Goal: Task Accomplishment & Management: Complete application form

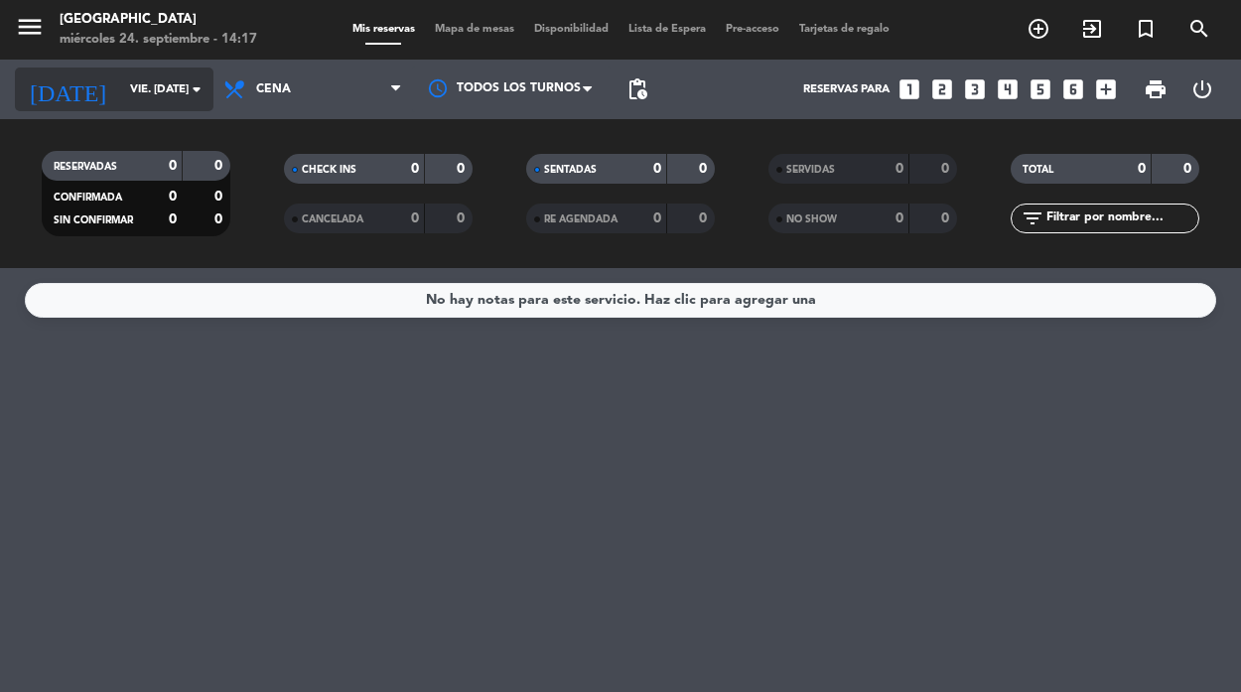
click at [194, 88] on icon "arrow_drop_down" at bounding box center [197, 89] width 24 height 24
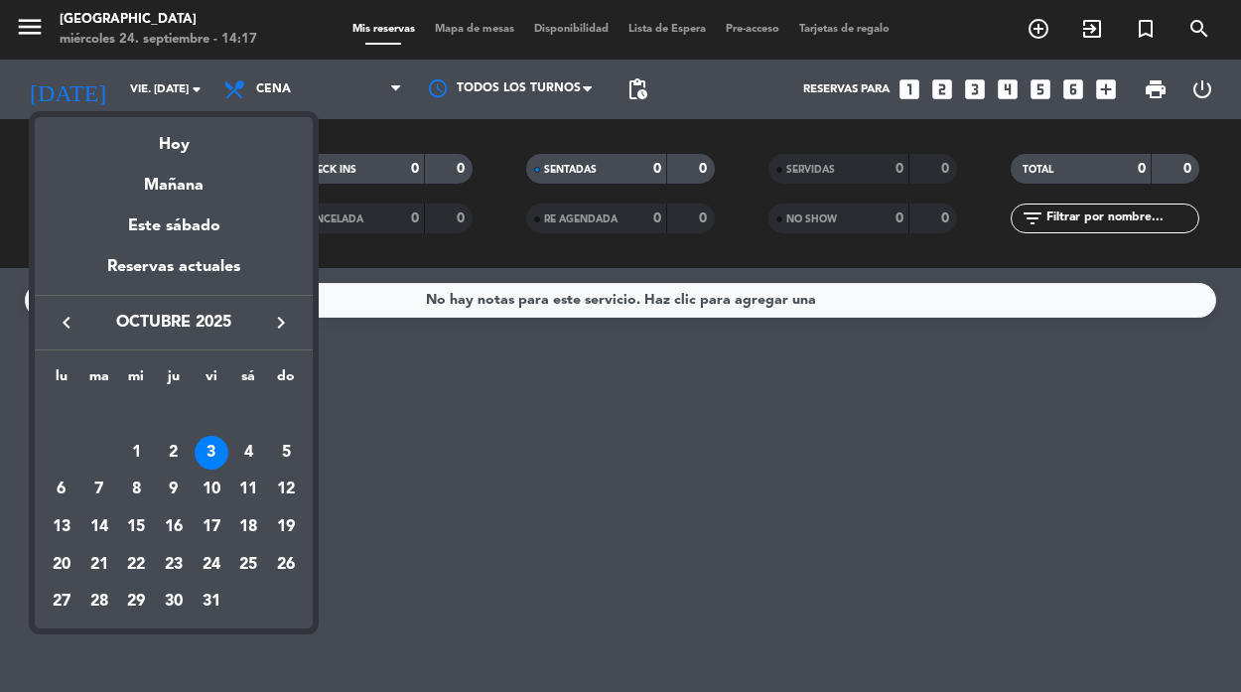
click at [63, 324] on icon "keyboard_arrow_left" at bounding box center [67, 323] width 24 height 24
click at [214, 563] on div "26" at bounding box center [212, 565] width 34 height 34
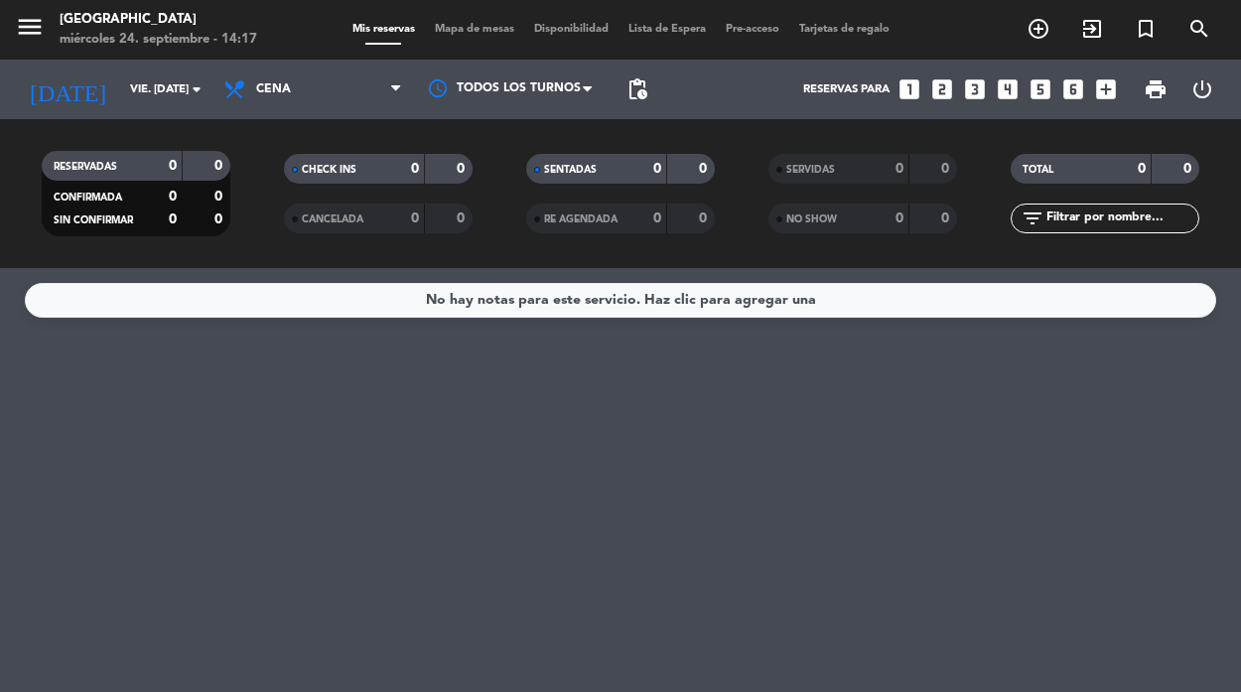
type input "vie. [DATE]"
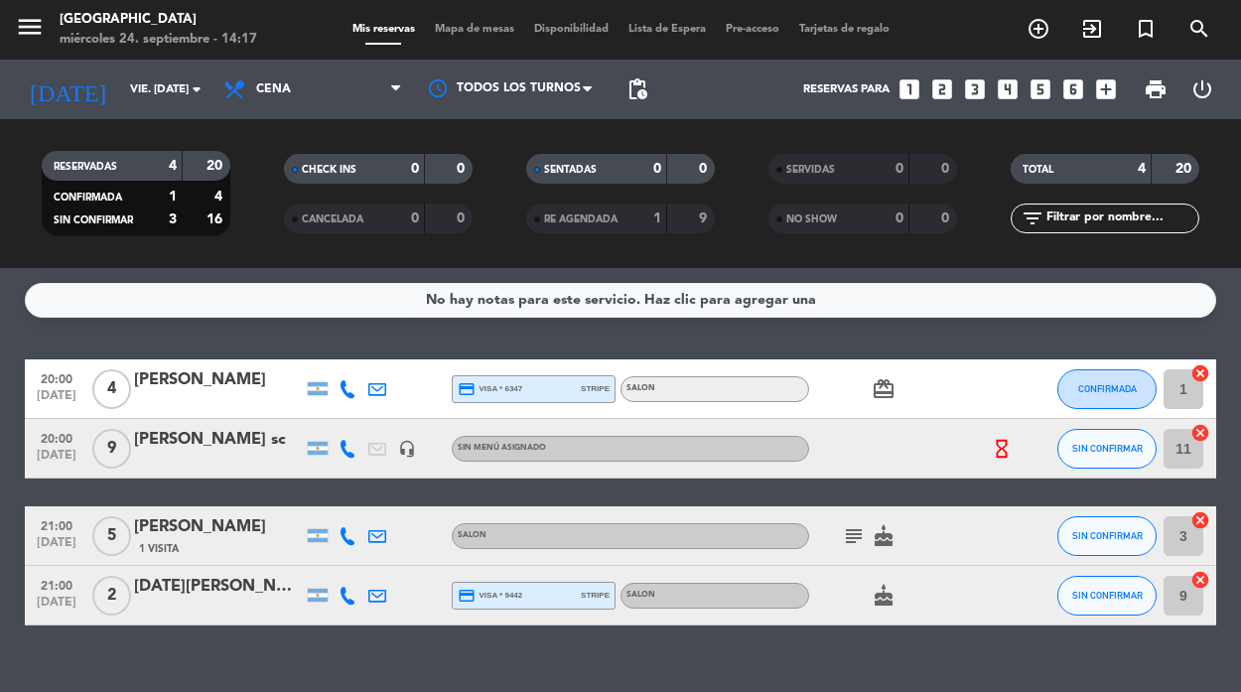
click at [1070, 82] on icon "looks_6" at bounding box center [1073, 89] width 26 height 26
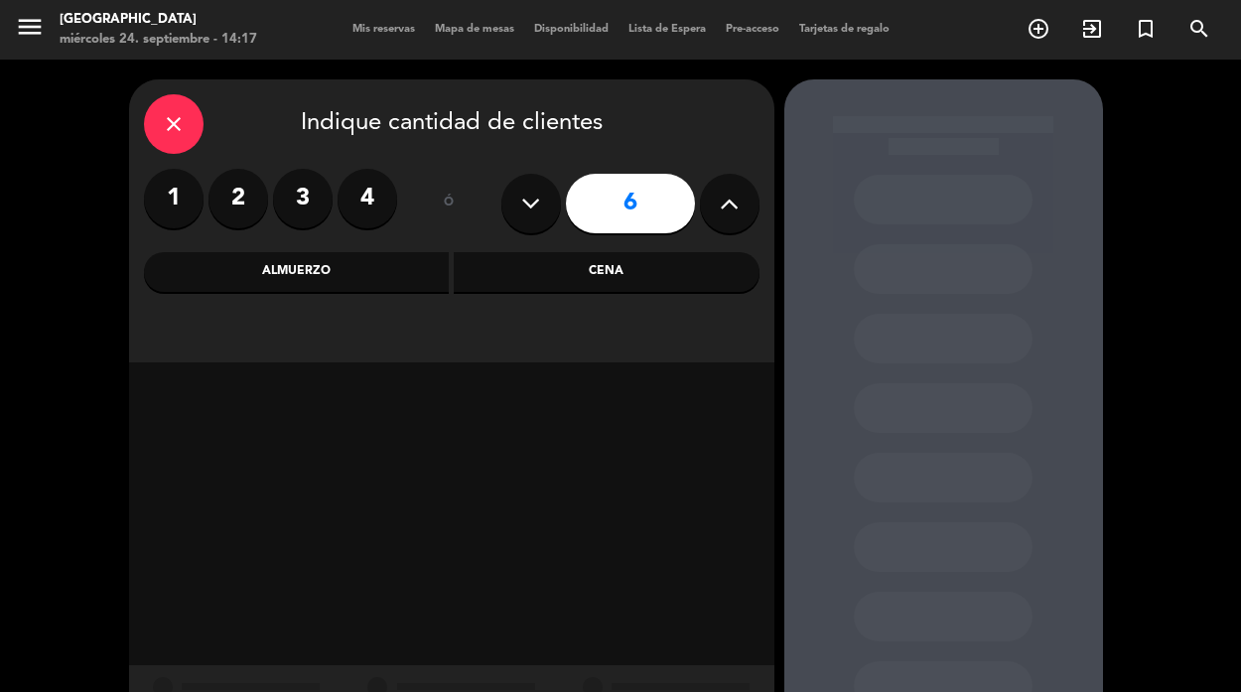
click at [635, 202] on input "6" at bounding box center [630, 204] width 129 height 60
click at [601, 273] on div "Cena" at bounding box center [607, 272] width 306 height 40
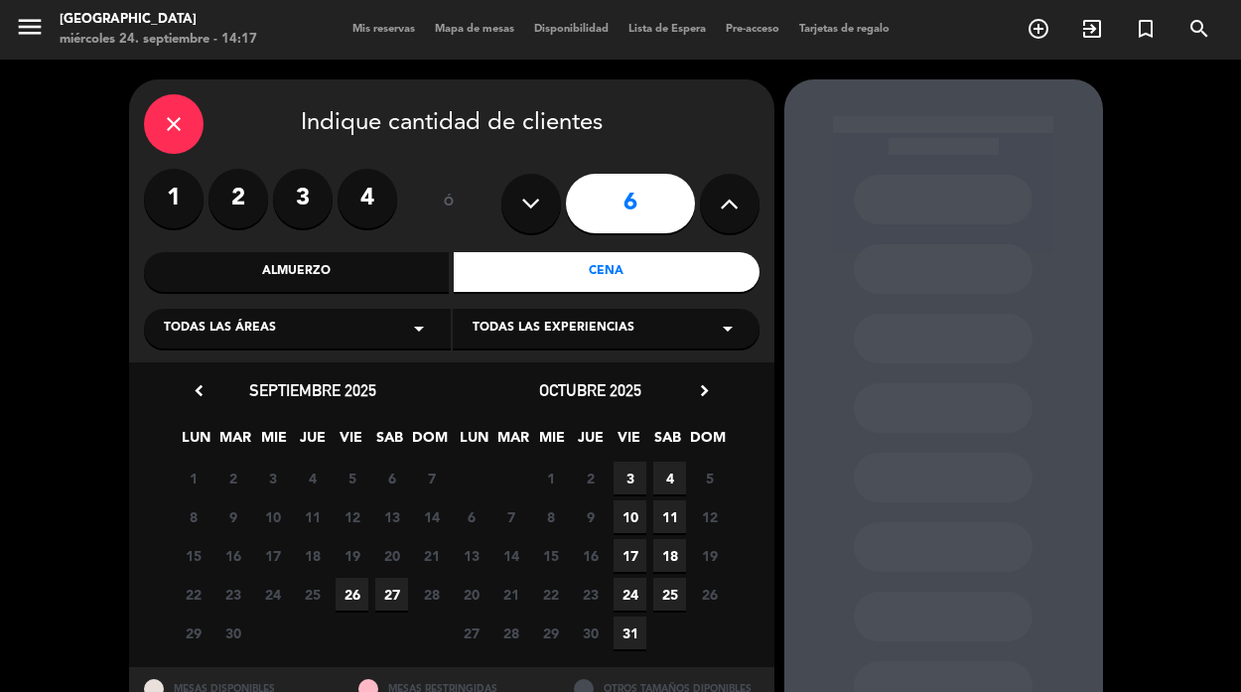
click at [349, 595] on span "26" at bounding box center [352, 594] width 33 height 33
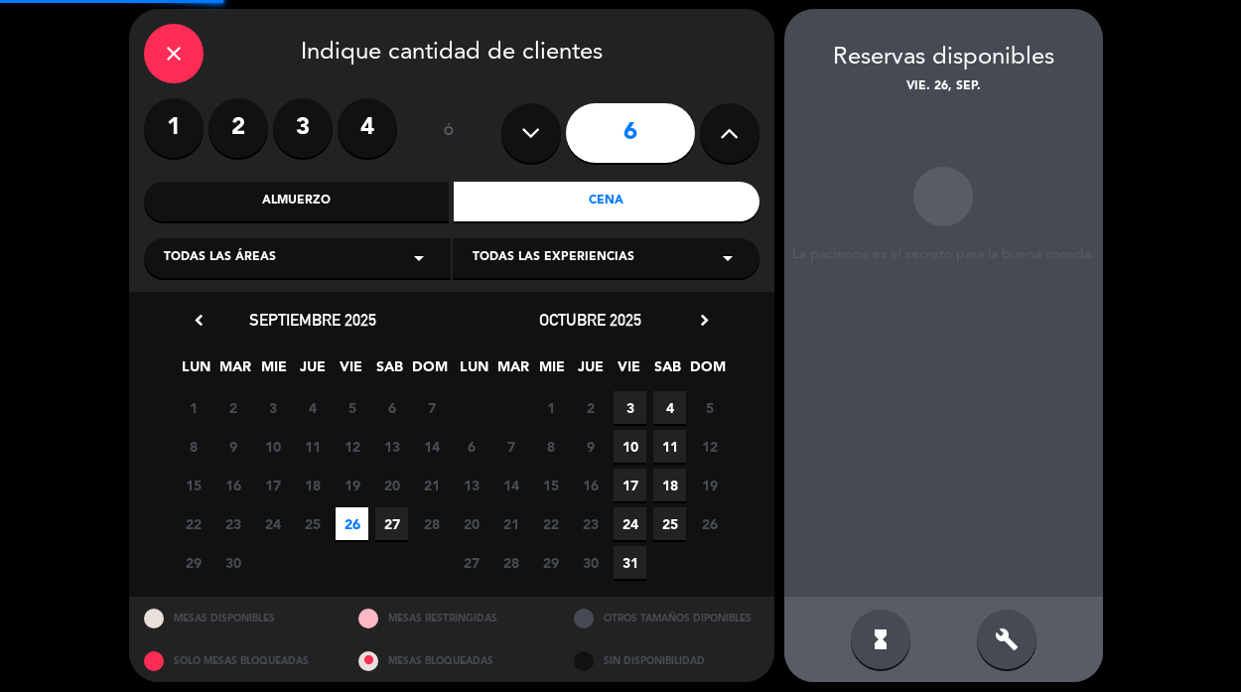
scroll to position [79, 0]
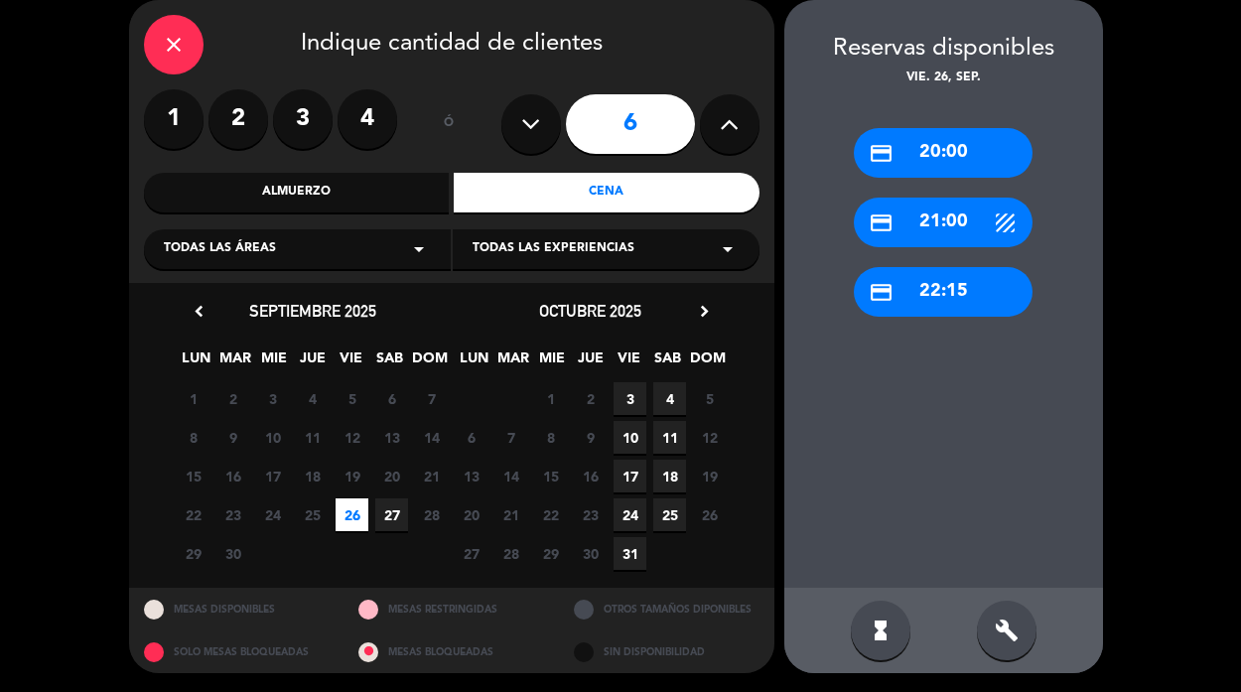
click at [935, 288] on div "credit_card 22:15" at bounding box center [943, 292] width 179 height 50
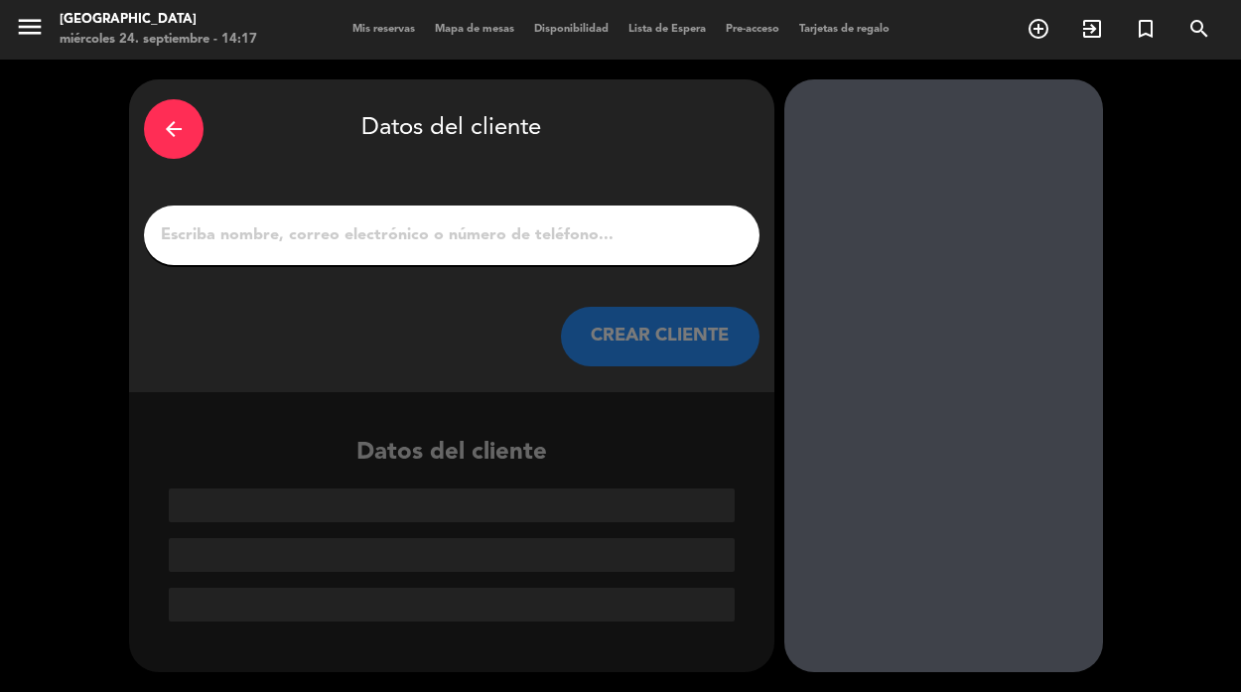
scroll to position [0, 0]
click at [712, 302] on div "arrow_back Datos del cliente CREAR CLIENTE" at bounding box center [451, 235] width 645 height 313
click at [384, 243] on input "1" at bounding box center [452, 235] width 586 height 28
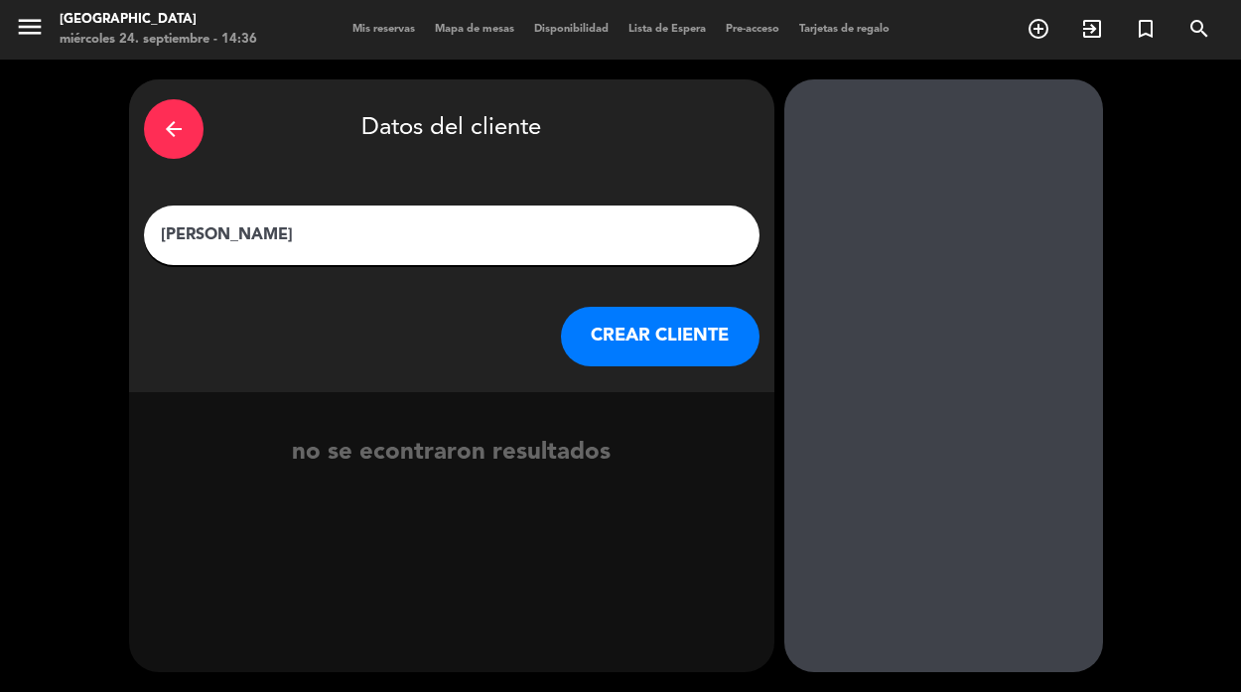
type input "[PERSON_NAME]"
click at [645, 336] on button "CREAR CLIENTE" at bounding box center [660, 337] width 199 height 60
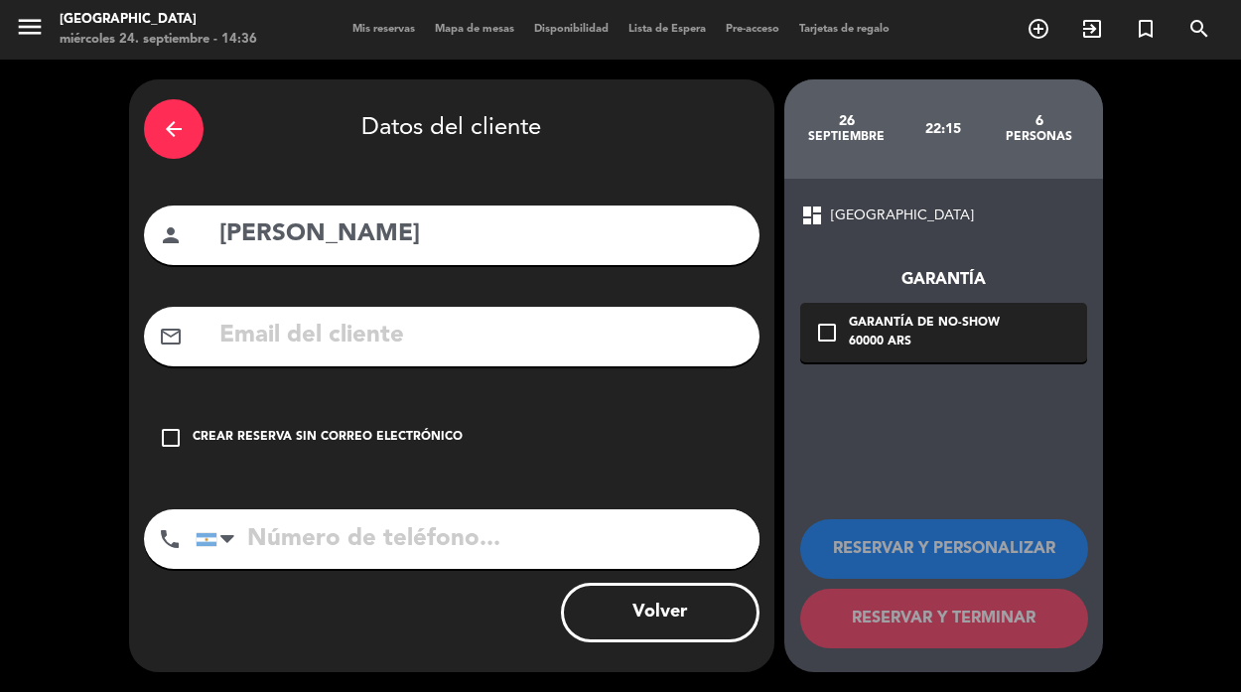
click at [161, 430] on icon "check_box_outline_blank" at bounding box center [171, 438] width 24 height 24
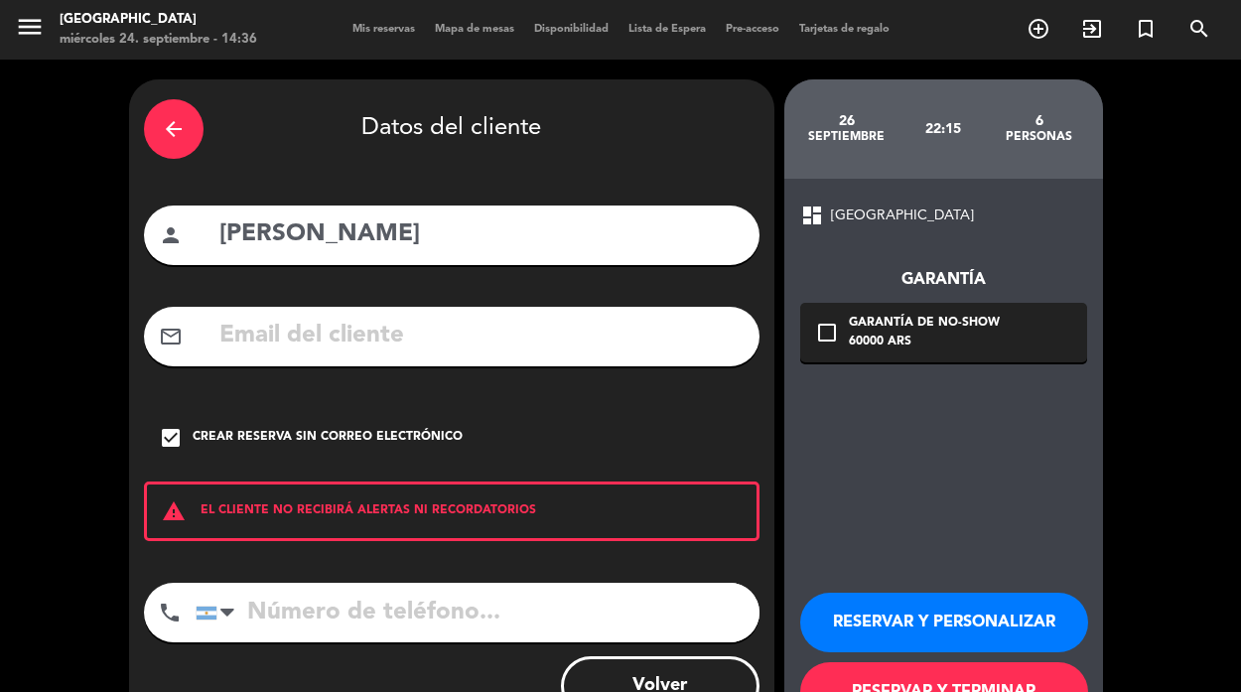
click at [252, 608] on input "tel" at bounding box center [478, 613] width 564 height 60
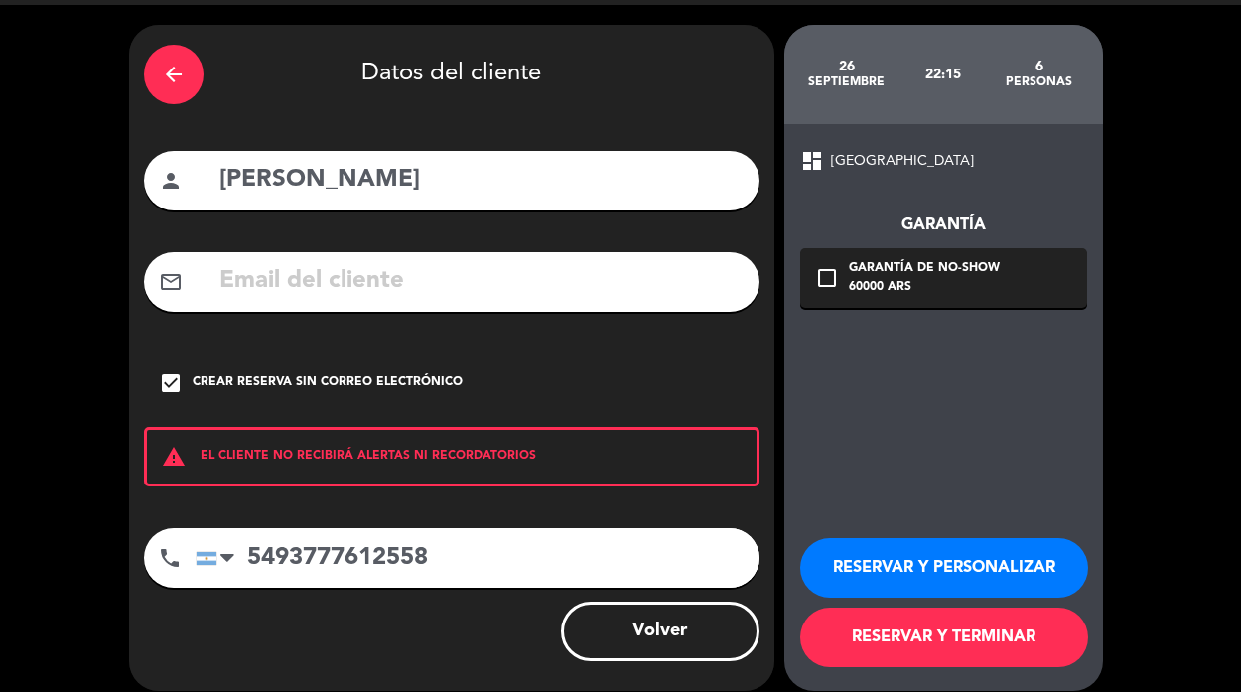
scroll to position [73, 0]
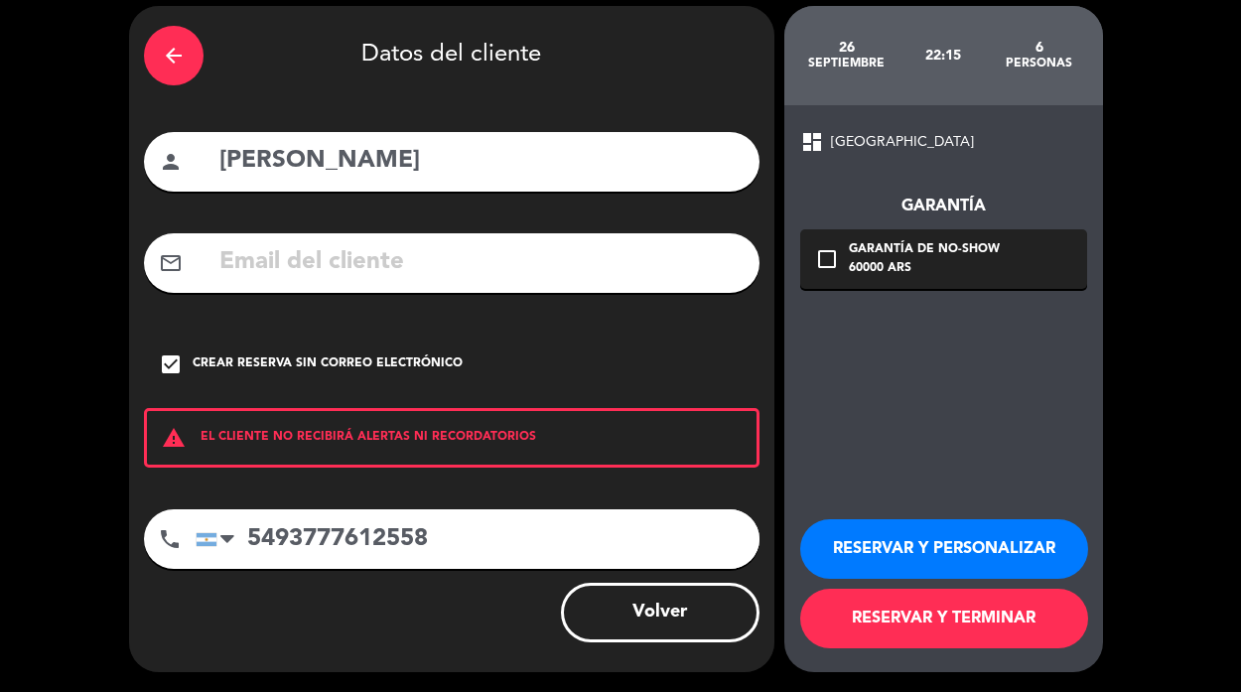
type input "5493777612558"
click at [917, 543] on button "RESERVAR Y PERSONALIZAR" at bounding box center [944, 549] width 288 height 60
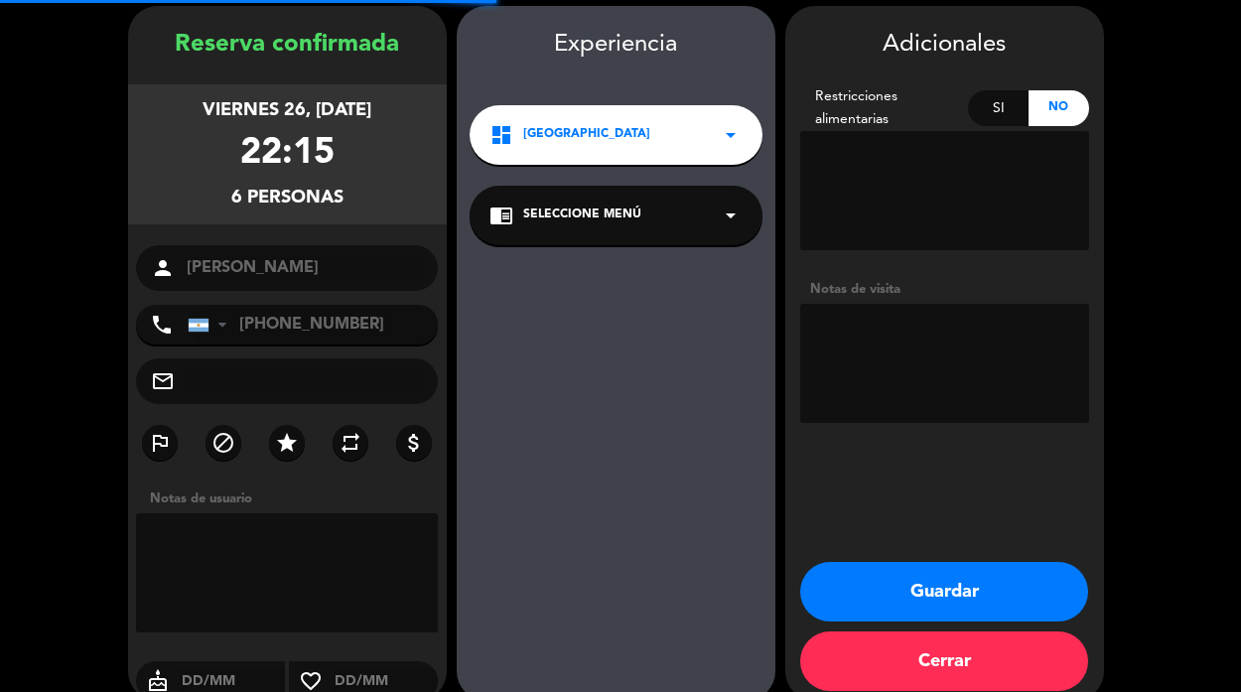
scroll to position [79, 0]
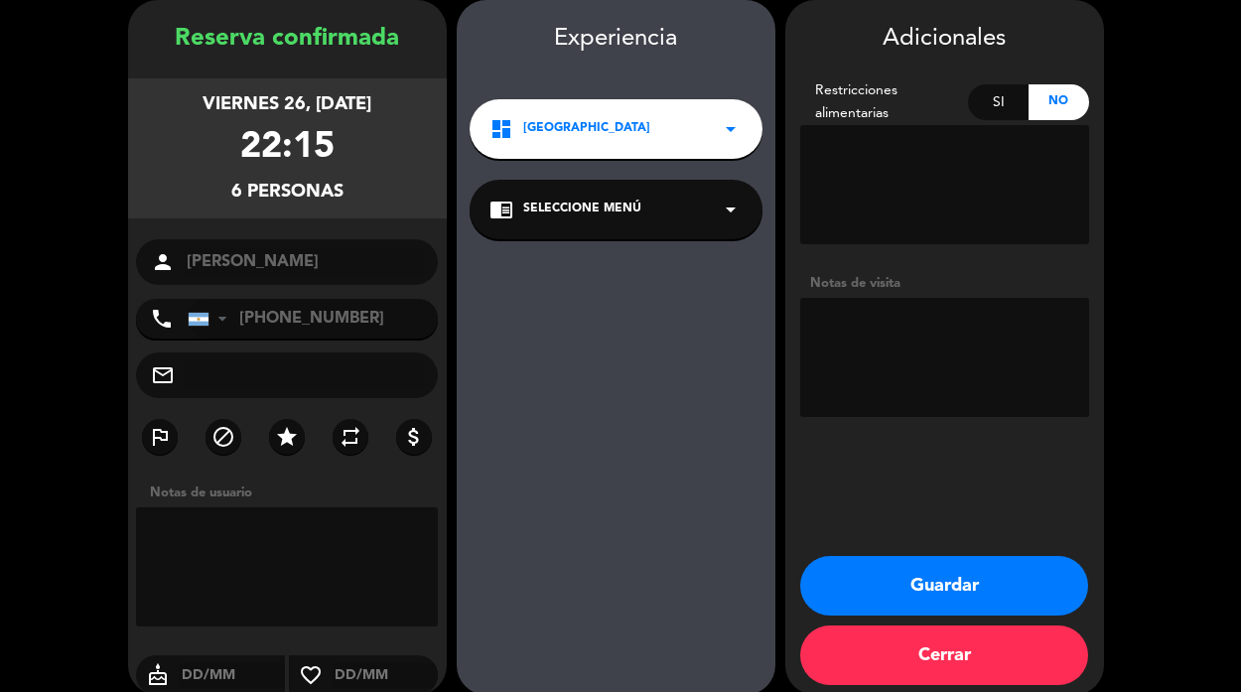
click at [709, 115] on div "dashboard Casa Mesopotamia arrow_drop_down" at bounding box center [616, 129] width 293 height 60
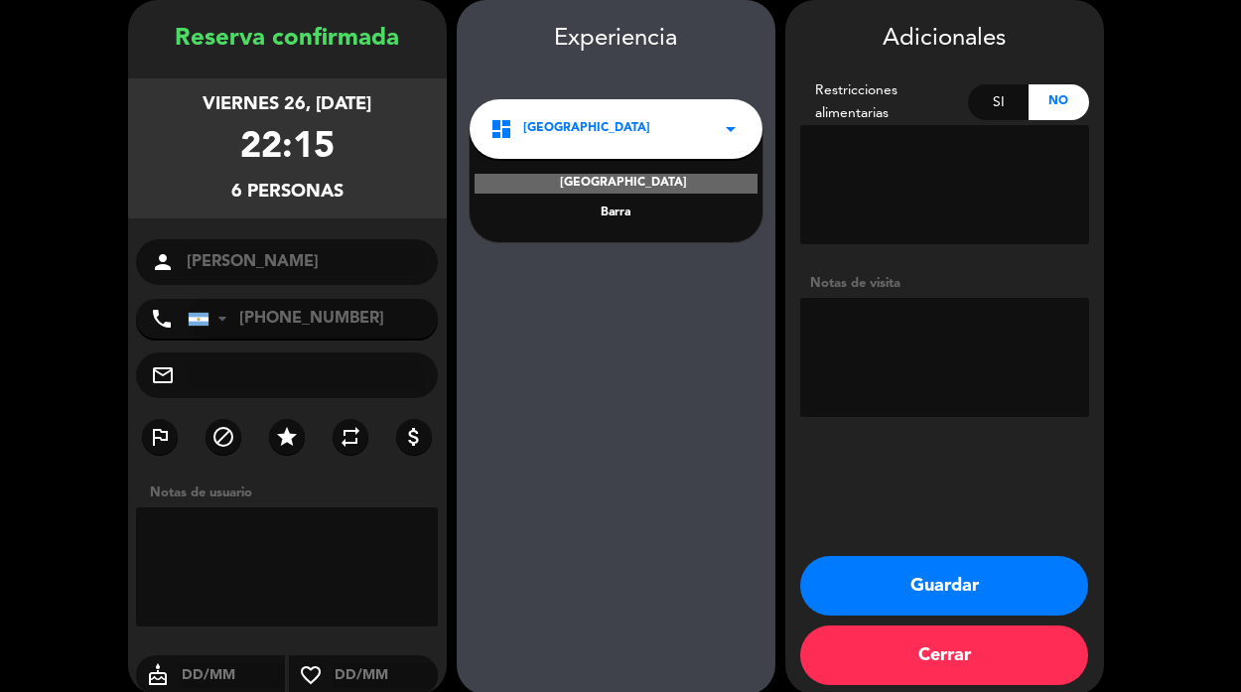
click at [709, 115] on div "dashboard Casa Mesopotamia arrow_drop_down" at bounding box center [616, 129] width 293 height 60
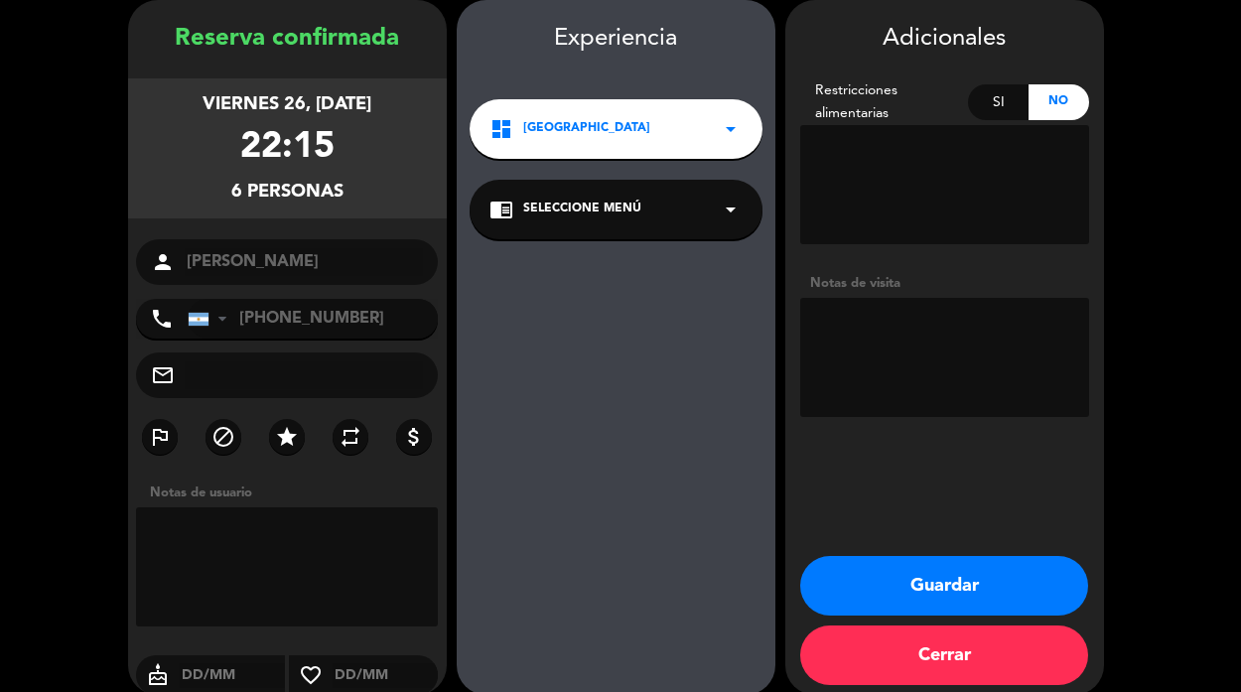
click at [709, 115] on div "dashboard Casa Mesopotamia arrow_drop_down" at bounding box center [616, 129] width 293 height 60
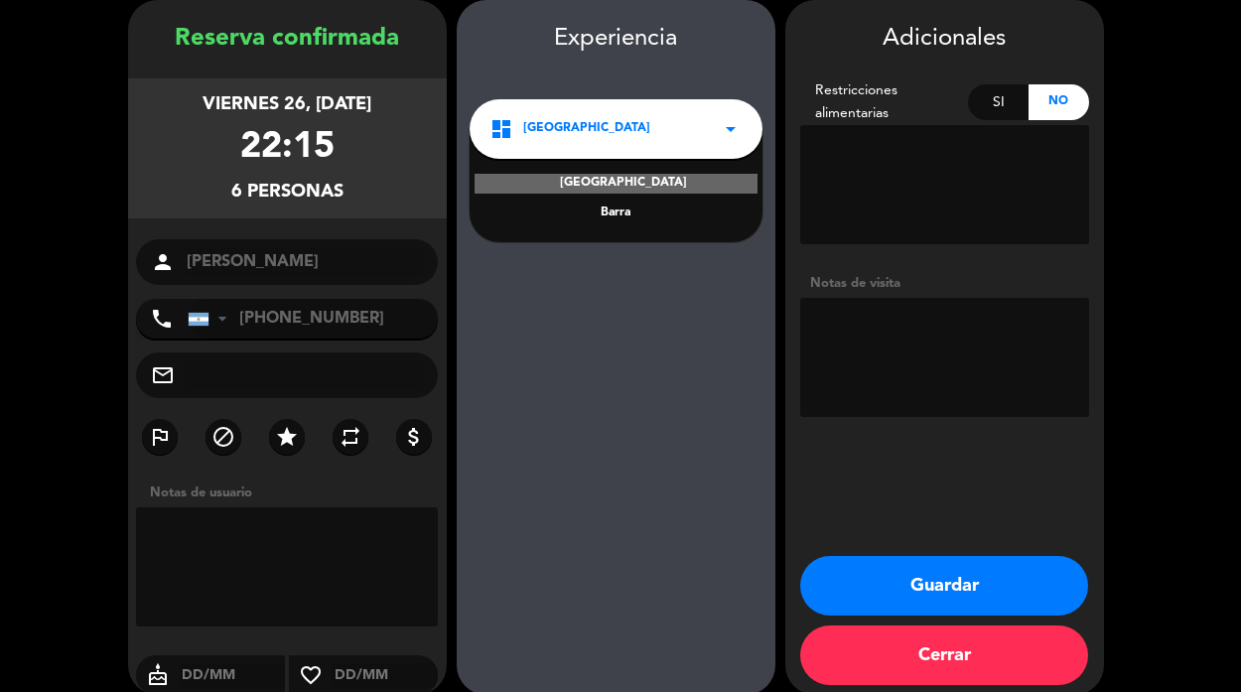
click at [709, 117] on div "dashboard Casa Mesopotamia arrow_drop_down" at bounding box center [616, 129] width 293 height 60
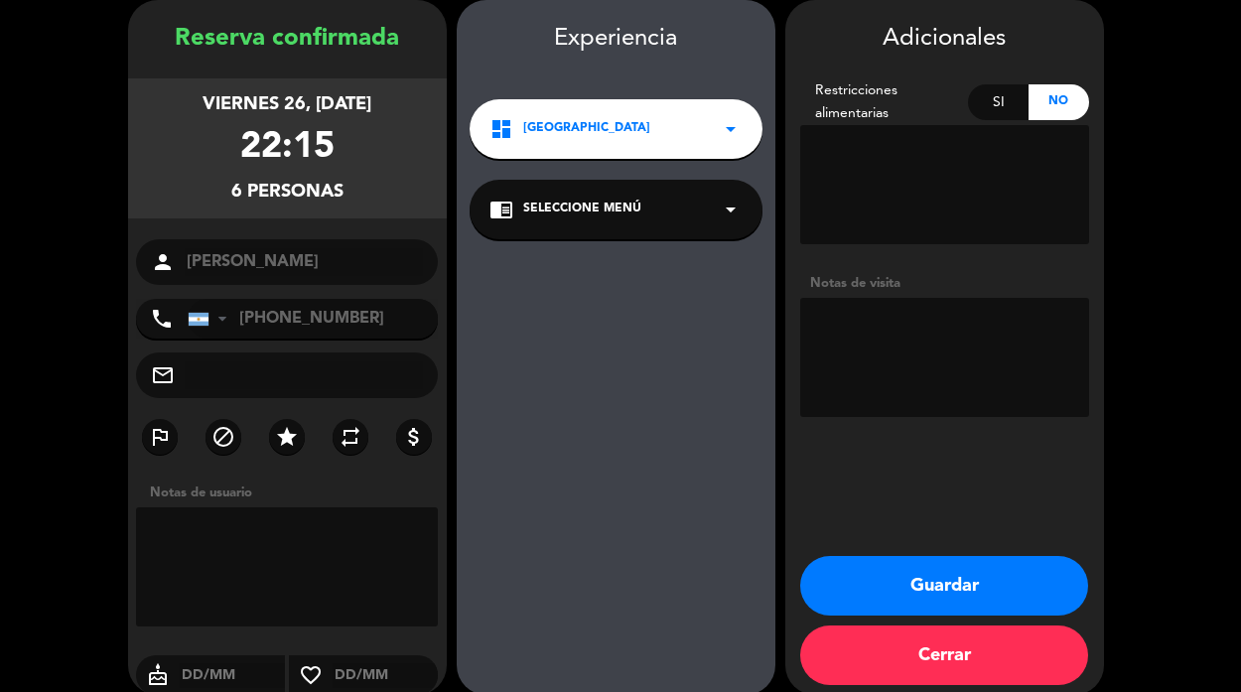
click at [942, 585] on button "Guardar" at bounding box center [944, 586] width 288 height 60
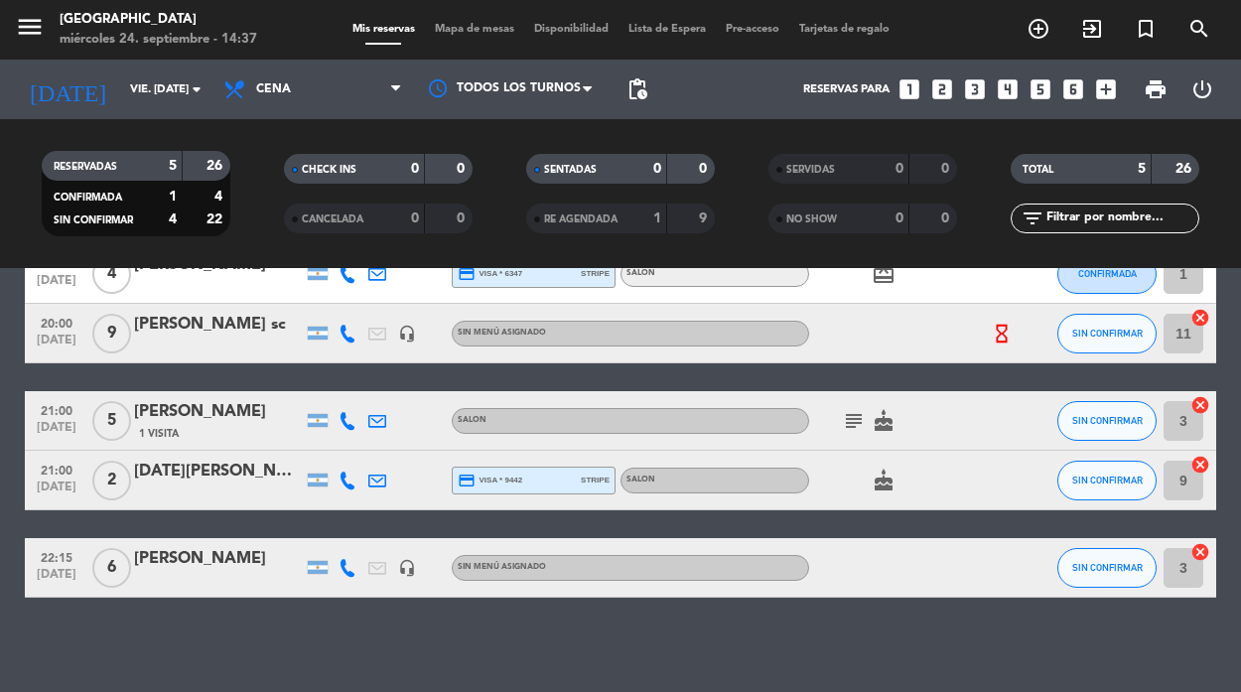
scroll to position [120, 0]
